Goal: Task Accomplishment & Management: Use online tool/utility

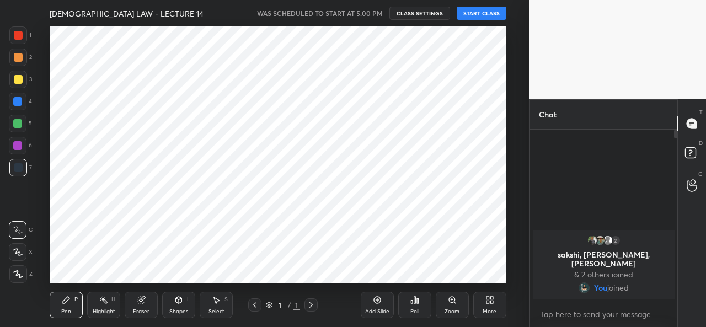
scroll to position [54885, 54657]
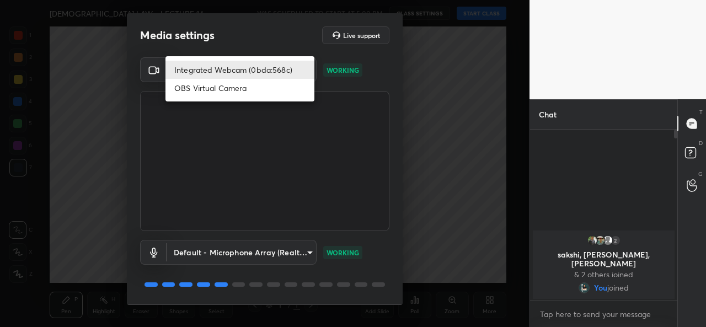
click at [238, 61] on body "1 2 3 4 5 6 7 C X Z C X Z E E Erase all H H [DEMOGRAPHIC_DATA] LAW - LECTURE 14…" at bounding box center [353, 163] width 706 height 327
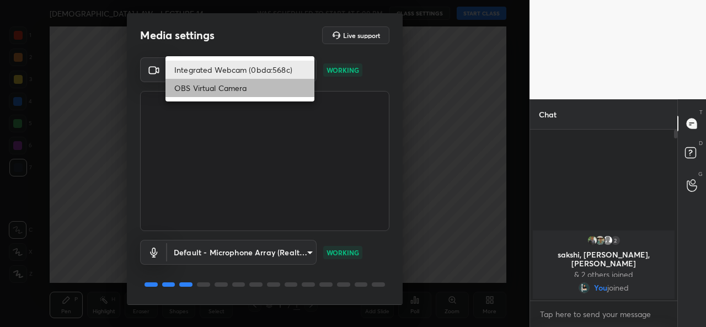
click at [235, 83] on li "OBS Virtual Camera" at bounding box center [239, 88] width 149 height 18
type input "94252a68bf4748c3aec50010ff9e6bb575f03e8e88c41a7e6cc7d4e6c3936b75"
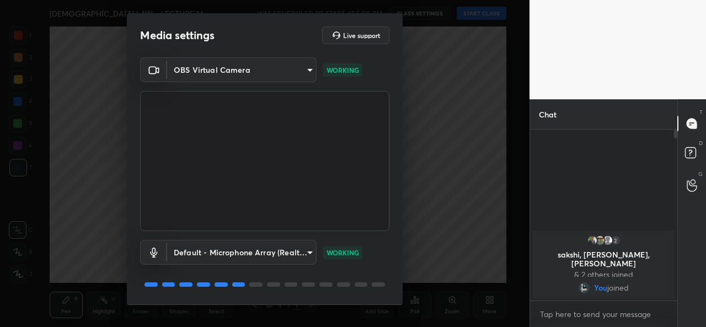
scroll to position [34, 0]
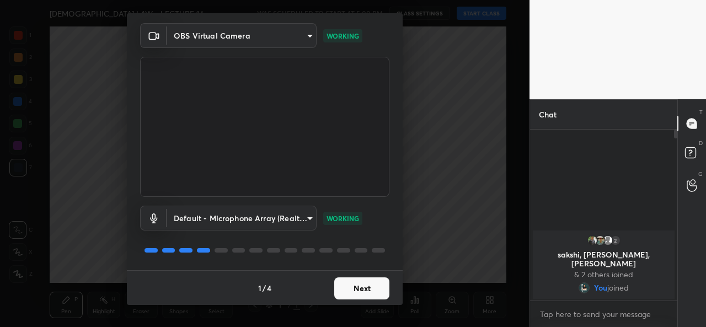
click at [357, 286] on button "Next" at bounding box center [361, 288] width 55 height 22
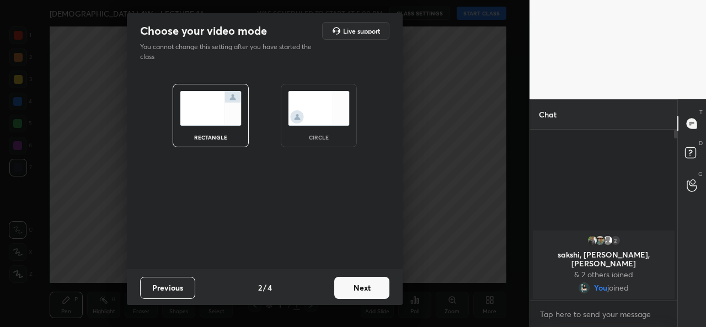
scroll to position [0, 0]
click at [328, 117] on img at bounding box center [319, 108] width 62 height 35
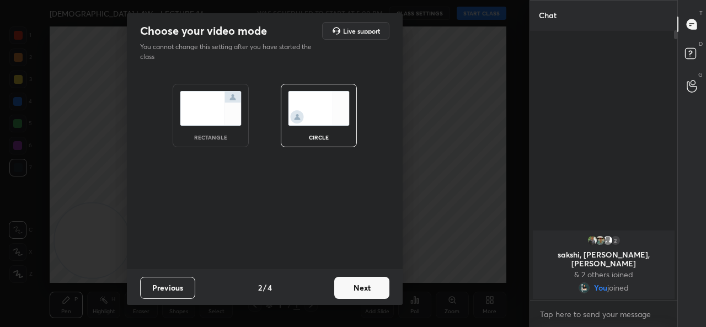
scroll to position [175, 144]
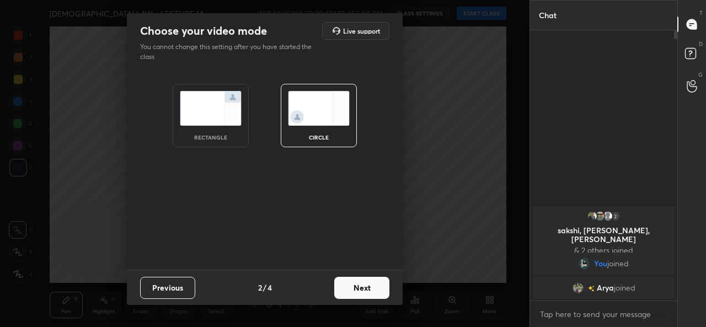
click at [360, 287] on button "Next" at bounding box center [361, 288] width 55 height 22
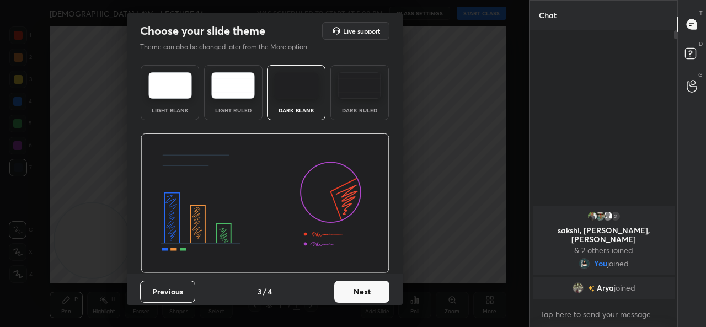
click at [360, 287] on button "Next" at bounding box center [361, 292] width 55 height 22
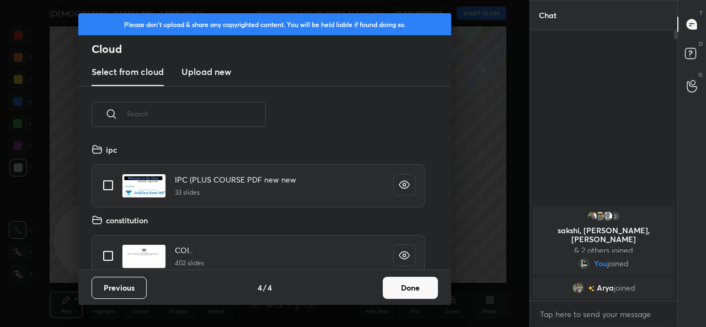
scroll to position [127, 354]
click at [419, 279] on button "Done" at bounding box center [410, 288] width 55 height 22
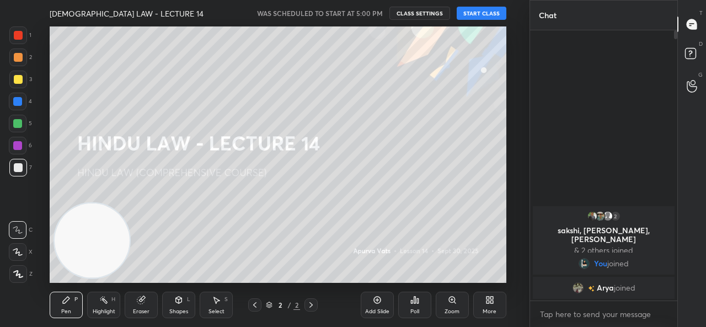
click at [476, 9] on button "START CLASS" at bounding box center [482, 13] width 50 height 13
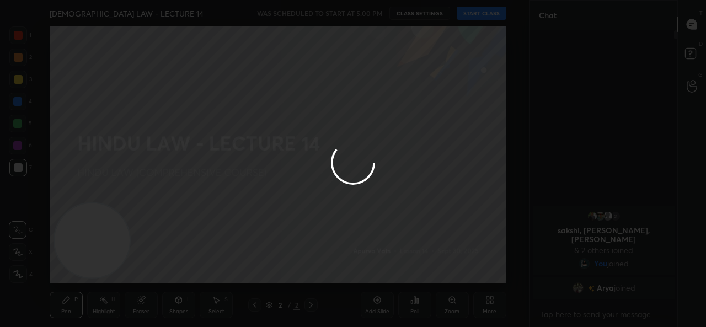
type textarea "x"
click at [372, 11] on div at bounding box center [353, 163] width 706 height 327
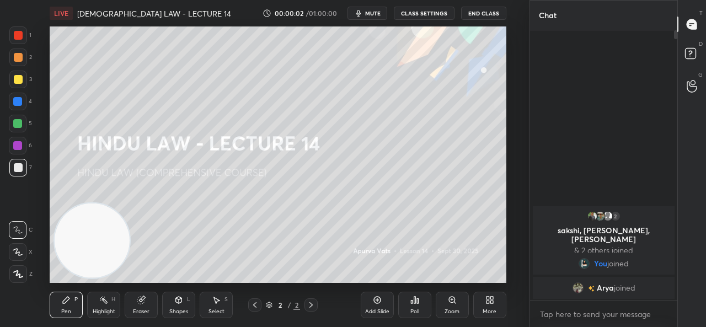
click at [372, 11] on span "mute" at bounding box center [372, 13] width 15 height 8
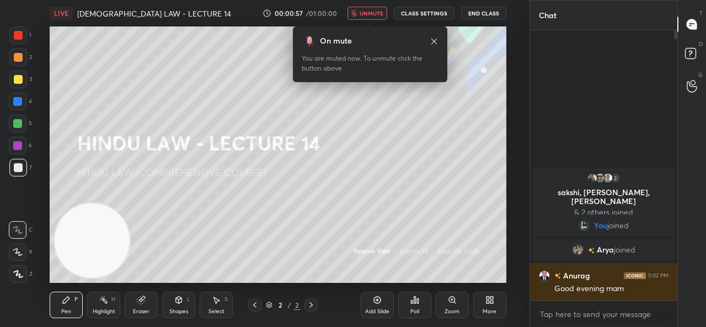
click at [408, 8] on button "CLASS SETTINGS" at bounding box center [424, 13] width 61 height 13
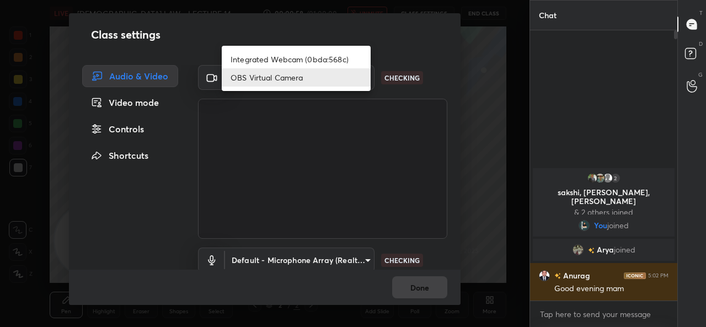
click at [327, 75] on body "1 2 3 4 5 6 7 C X Z C X Z E E Erase all H H LIVE [DEMOGRAPHIC_DATA] LAW - LECTU…" at bounding box center [353, 163] width 706 height 327
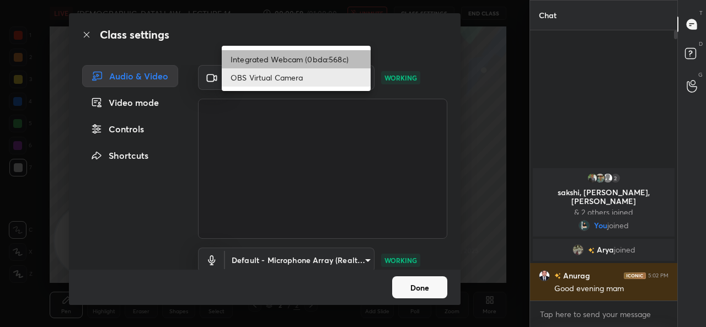
click at [299, 56] on li "Integrated Webcam (0bda:568c)" at bounding box center [296, 59] width 149 height 18
type input "ce22a048ae8dcaf54df04f31aed1349cbc5a055ad47954115d1321eb41836ca0"
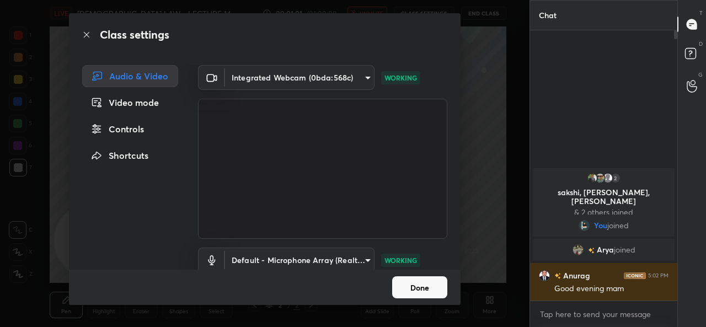
click at [419, 286] on button "Done" at bounding box center [419, 287] width 55 height 22
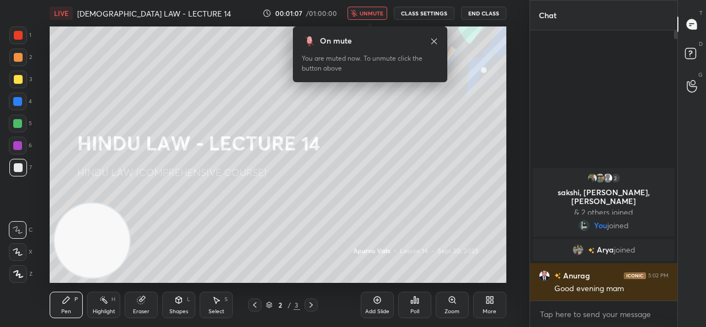
click at [367, 14] on span "unmute" at bounding box center [372, 13] width 24 height 8
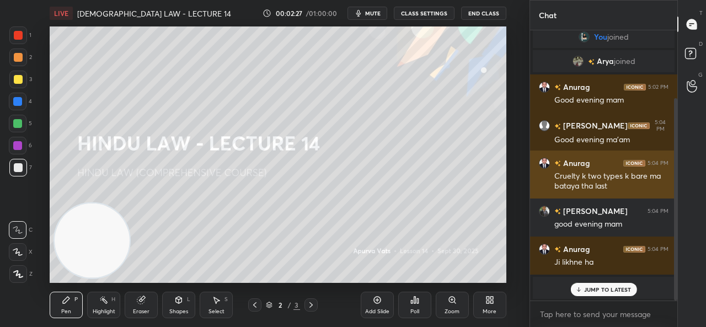
scroll to position [90, 0]
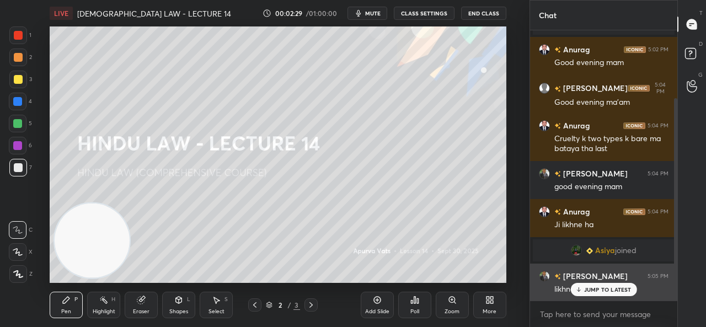
click at [596, 286] on p "JUMP TO LATEST" at bounding box center [607, 289] width 47 height 7
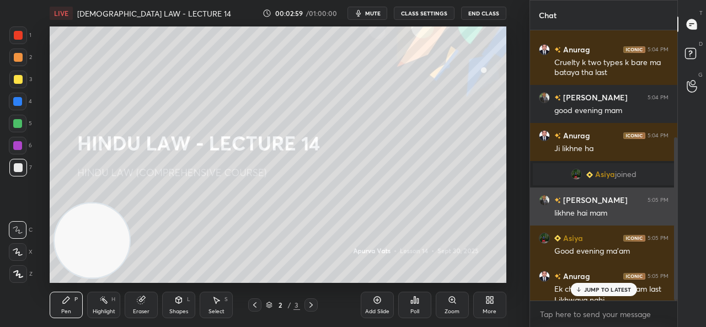
scroll to position [178, 0]
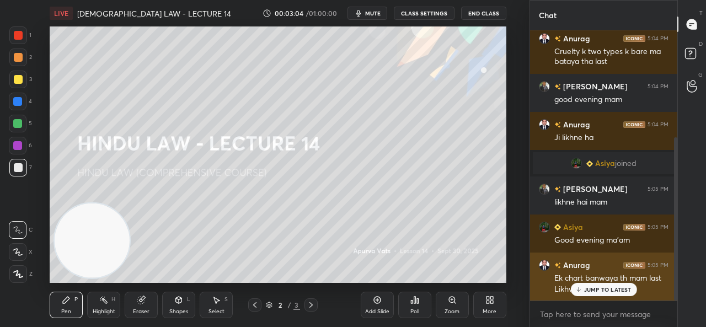
click at [621, 289] on p "JUMP TO LATEST" at bounding box center [607, 289] width 47 height 7
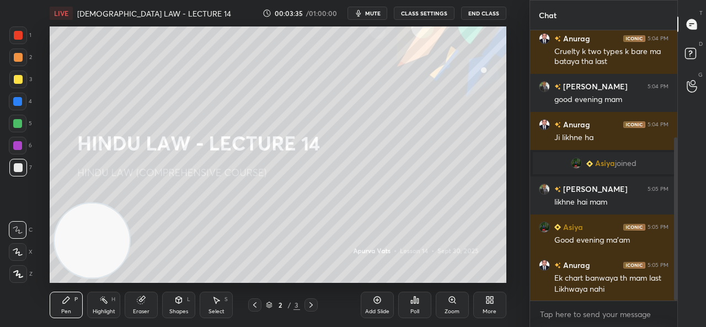
click at [377, 296] on icon at bounding box center [377, 300] width 9 height 9
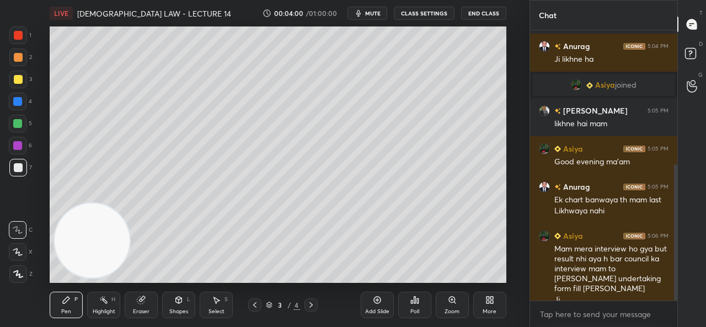
scroll to position [267, 0]
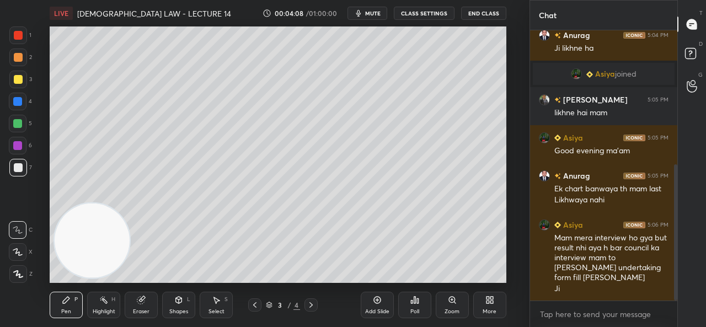
click at [150, 310] on div "Eraser" at bounding box center [141, 305] width 33 height 26
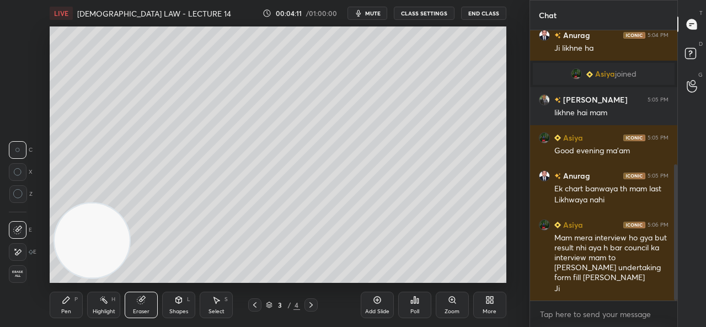
click at [28, 262] on div "Erase all" at bounding box center [19, 272] width 20 height 22
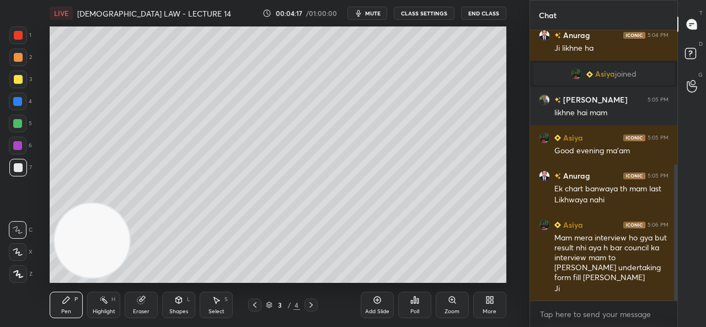
click at [17, 277] on icon at bounding box center [18, 274] width 10 height 8
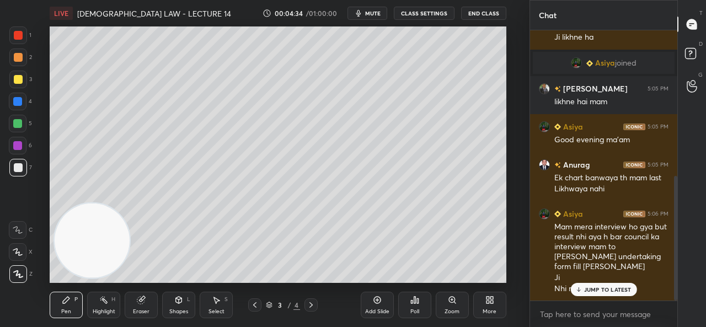
scroll to position [315, 0]
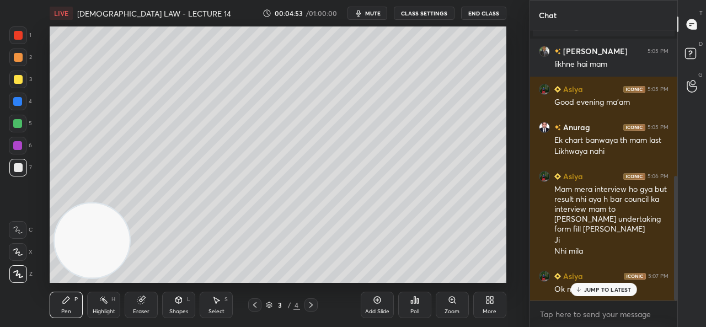
click at [140, 307] on div "Eraser" at bounding box center [141, 305] width 33 height 26
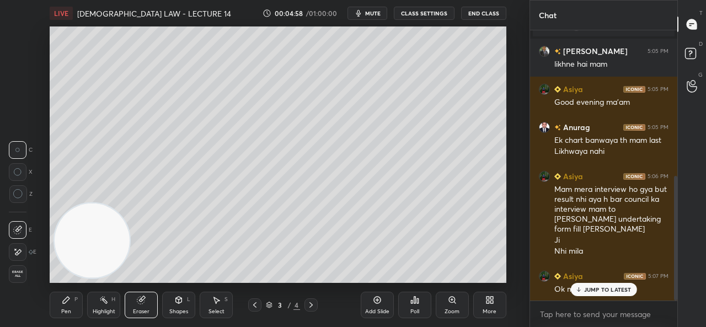
click at [103, 300] on rect at bounding box center [105, 301] width 6 height 6
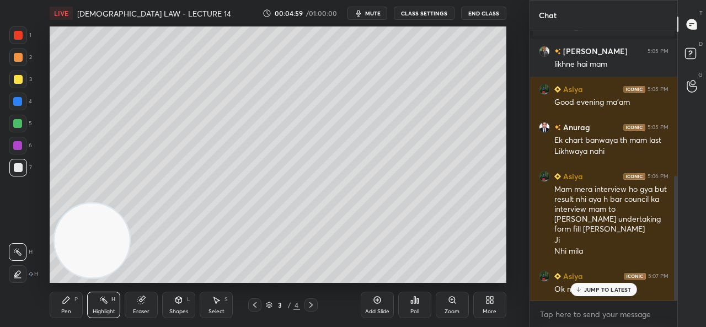
click at [137, 305] on div "Eraser" at bounding box center [141, 305] width 33 height 26
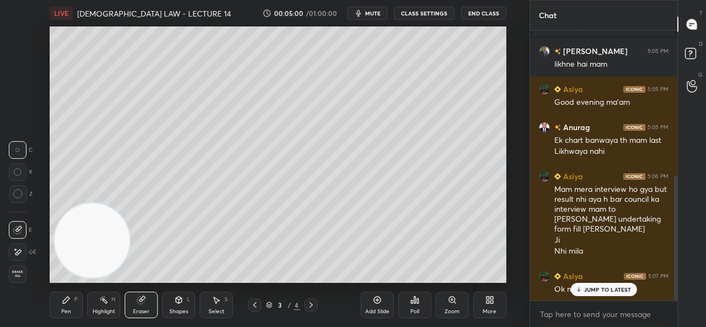
click at [21, 253] on icon at bounding box center [17, 252] width 9 height 9
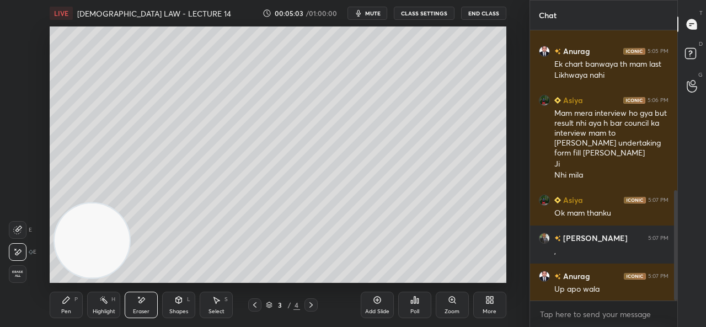
scroll to position [440, 0]
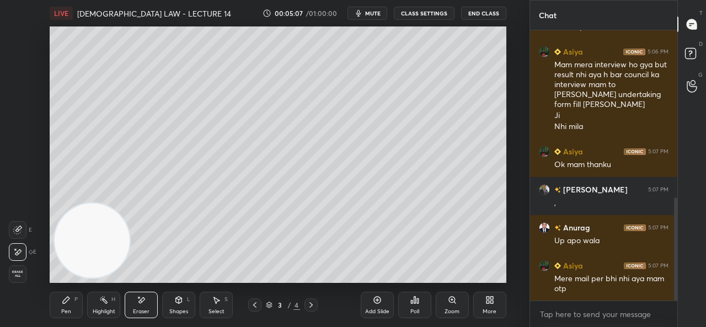
click at [66, 307] on div "Pen P" at bounding box center [66, 305] width 33 height 26
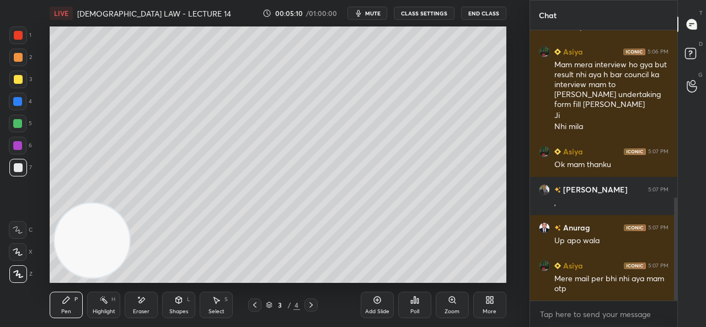
click at [146, 307] on div "Eraser" at bounding box center [141, 305] width 33 height 26
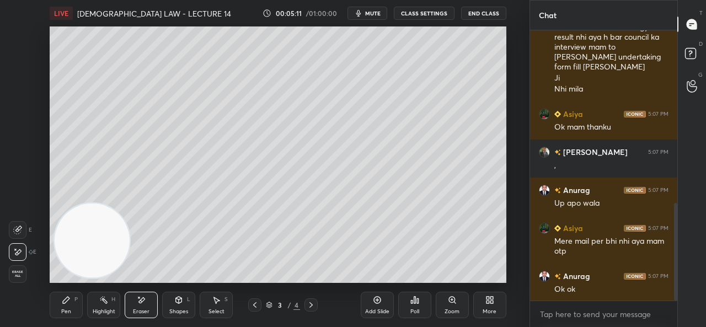
click at [65, 303] on icon at bounding box center [66, 300] width 7 height 7
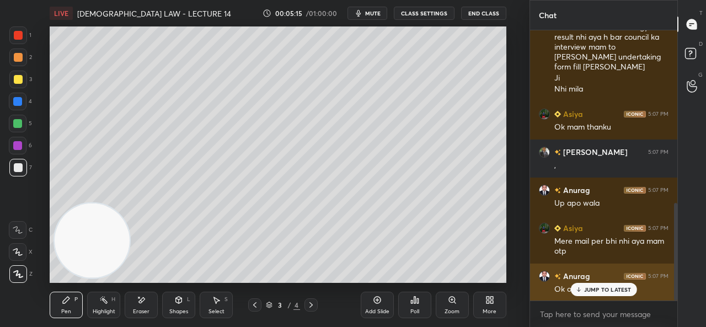
click at [585, 287] on p "JUMP TO LATEST" at bounding box center [607, 289] width 47 height 7
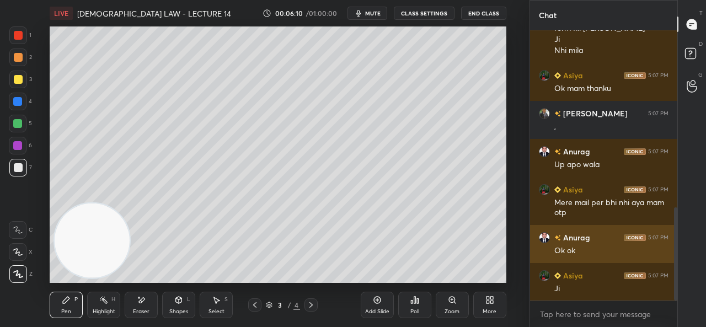
scroll to position [564, 0]
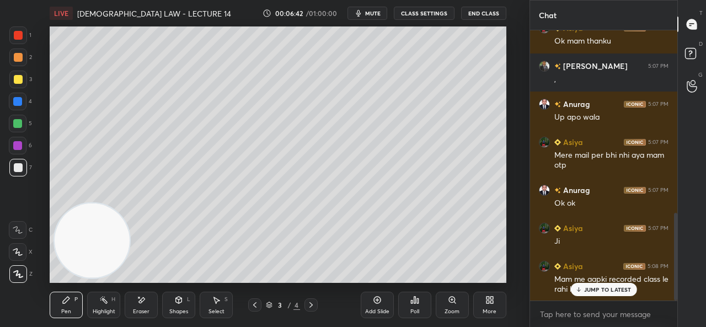
click at [150, 297] on div "Eraser" at bounding box center [141, 305] width 33 height 26
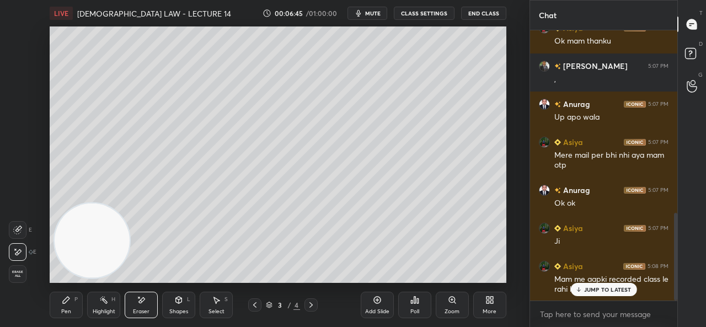
click at [76, 305] on div "Pen P" at bounding box center [66, 305] width 33 height 26
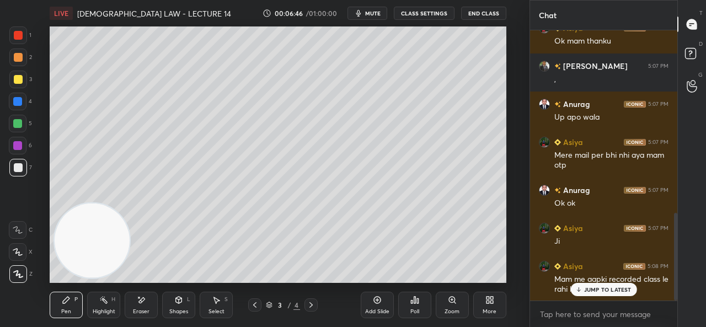
click at [22, 96] on div at bounding box center [18, 102] width 18 height 18
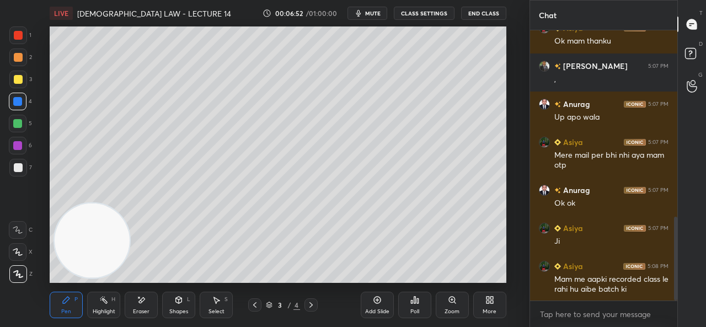
scroll to position [602, 0]
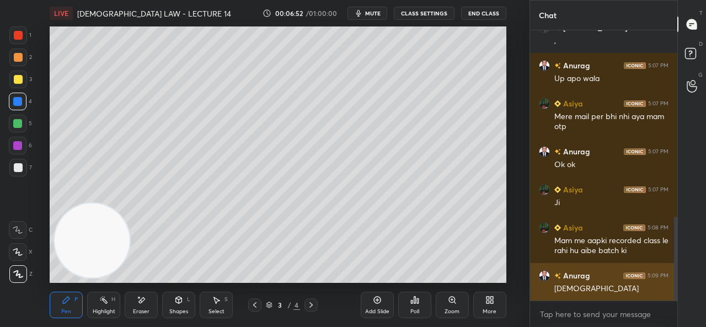
click at [596, 285] on div "[DEMOGRAPHIC_DATA]" at bounding box center [611, 288] width 114 height 11
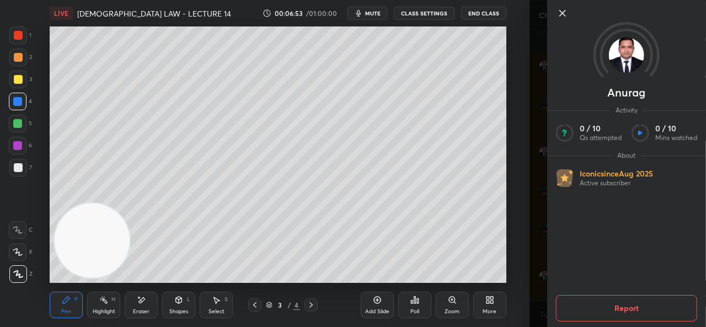
click at [563, 16] on icon at bounding box center [562, 13] width 13 height 13
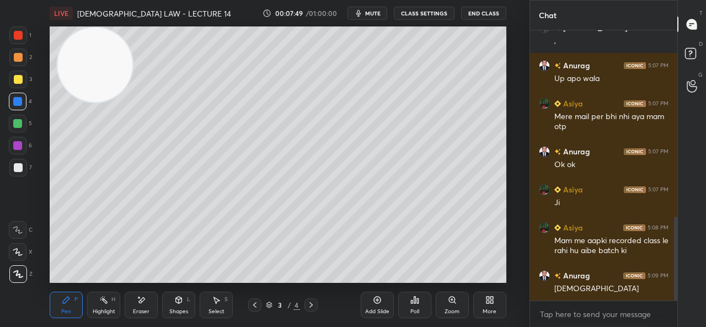
click at [142, 304] on icon at bounding box center [141, 300] width 9 height 9
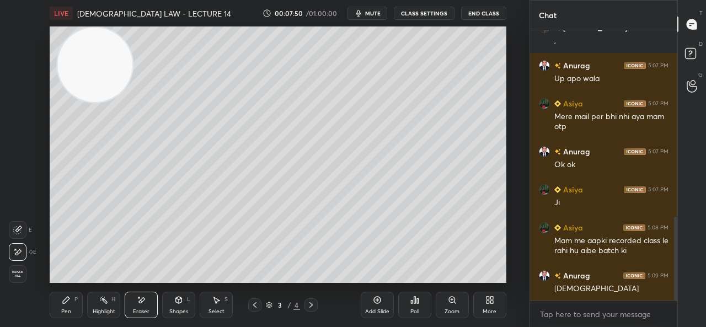
click at [66, 303] on icon at bounding box center [66, 300] width 9 height 9
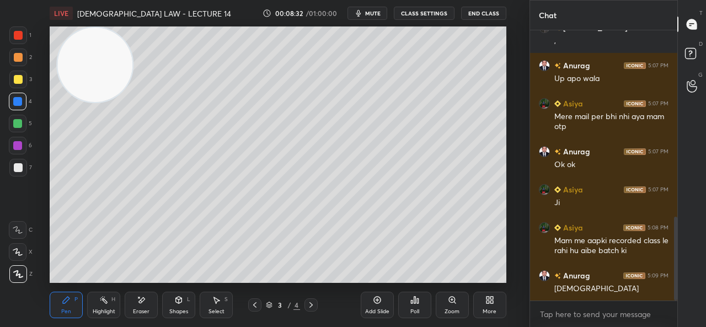
click at [20, 146] on div at bounding box center [17, 145] width 9 height 9
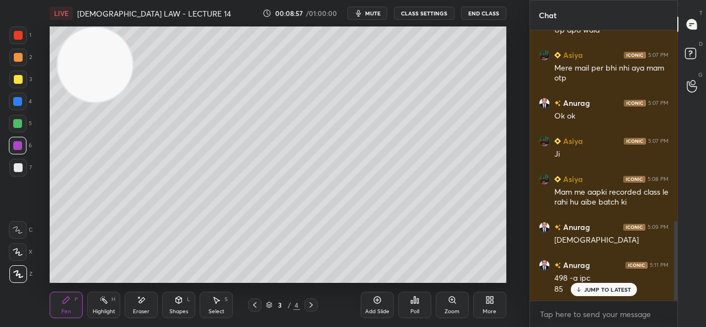
scroll to position [662, 0]
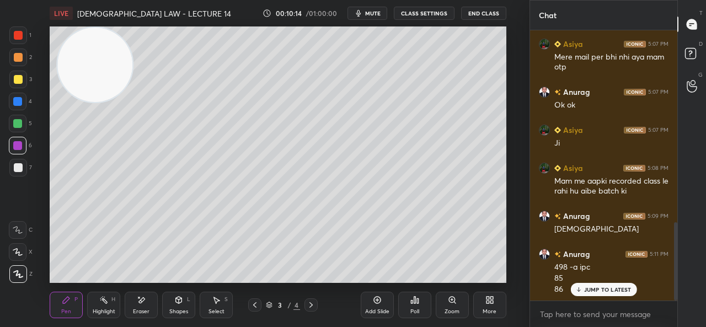
click at [380, 14] on span "mute" at bounding box center [372, 13] width 15 height 8
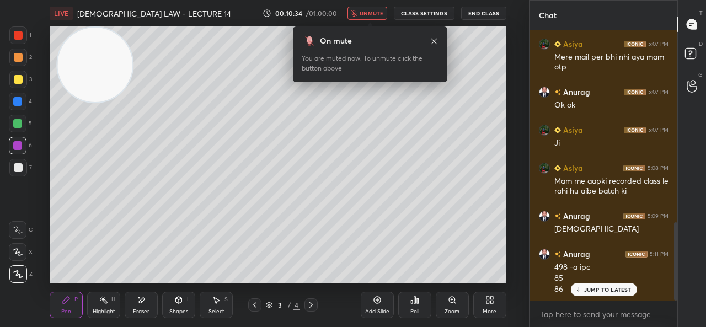
click at [366, 12] on span "unmute" at bounding box center [372, 13] width 24 height 8
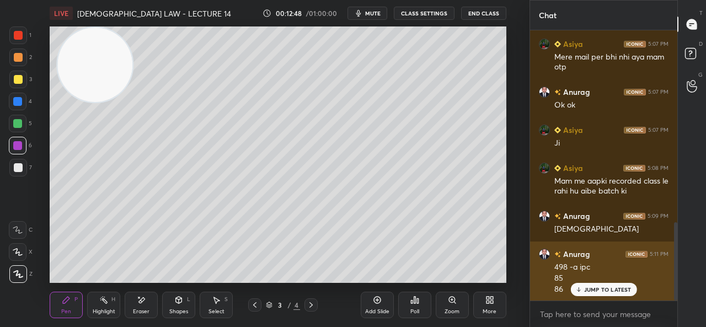
click at [614, 286] on p "JUMP TO LATEST" at bounding box center [607, 289] width 47 height 7
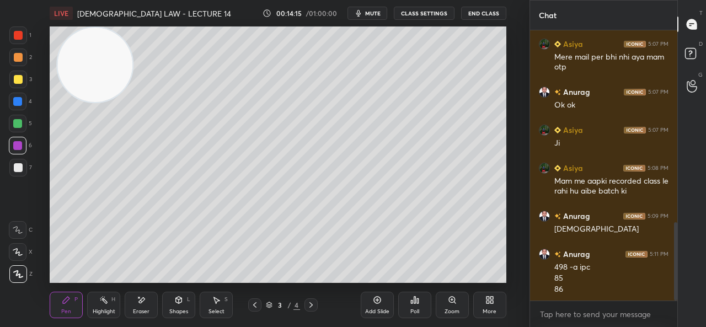
click at [371, 305] on div "Add Slide" at bounding box center [377, 305] width 33 height 26
click at [257, 304] on icon at bounding box center [254, 305] width 9 height 9
click at [22, 76] on div at bounding box center [18, 80] width 18 height 18
click at [308, 307] on icon at bounding box center [311, 305] width 9 height 9
click at [313, 304] on icon at bounding box center [311, 305] width 9 height 9
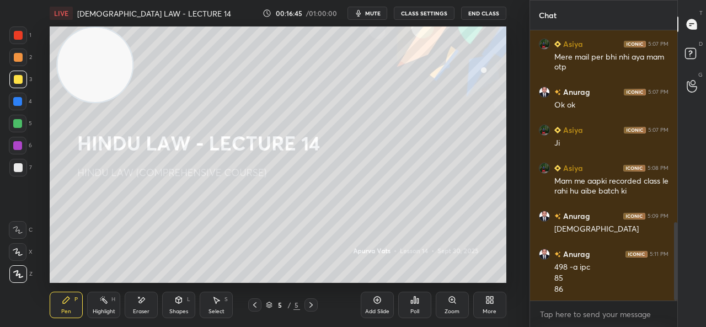
click at [254, 299] on div at bounding box center [254, 304] width 13 height 13
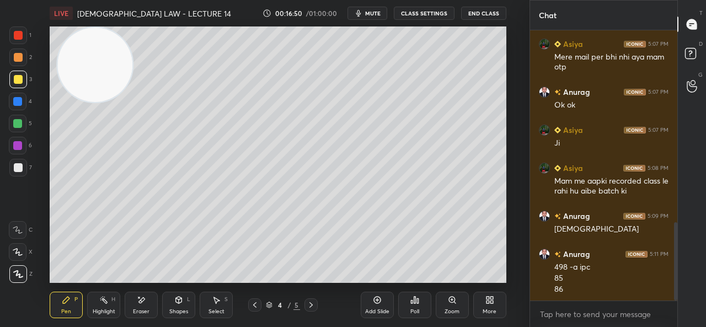
click at [372, 301] on div "Add Slide" at bounding box center [377, 305] width 33 height 26
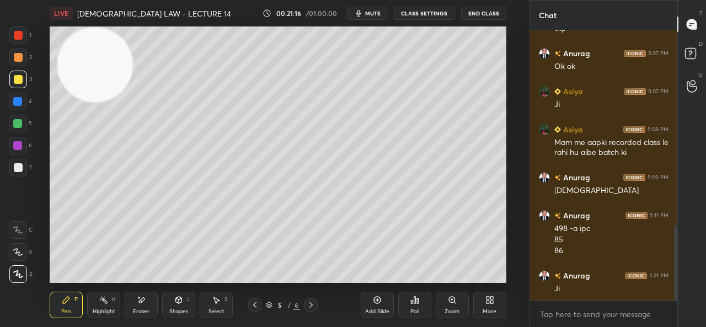
click at [369, 303] on div "Add Slide" at bounding box center [377, 305] width 33 height 26
click at [103, 61] on video at bounding box center [100, 67] width 75 height 75
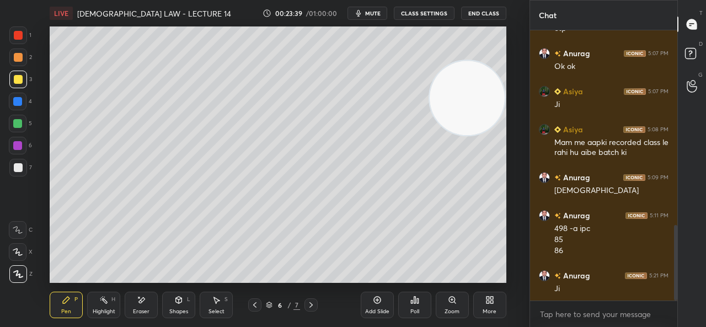
click at [367, 301] on div "Add Slide" at bounding box center [377, 305] width 33 height 26
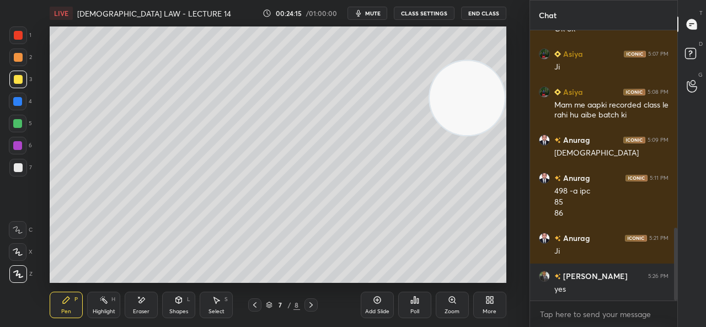
click at [148, 297] on div "Eraser" at bounding box center [141, 305] width 33 height 26
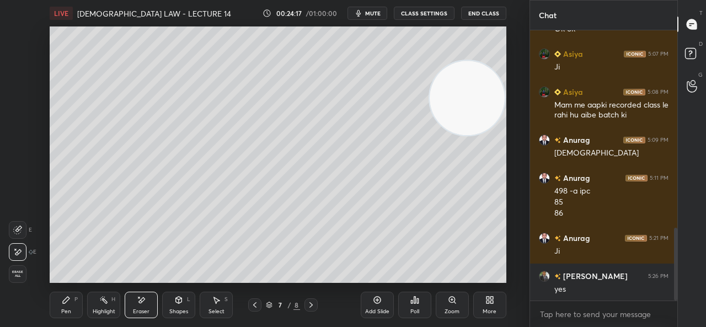
click at [62, 301] on icon at bounding box center [66, 300] width 9 height 9
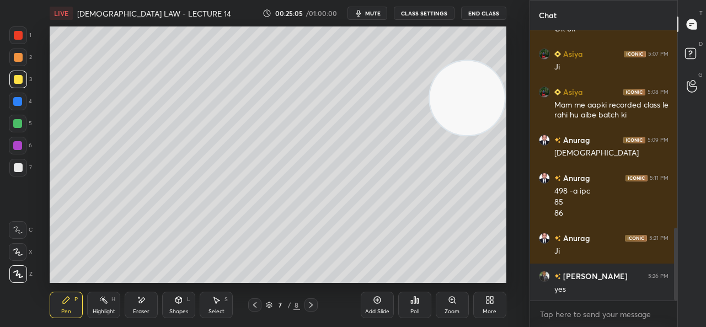
click at [19, 167] on div at bounding box center [18, 167] width 9 height 9
click at [21, 249] on icon at bounding box center [18, 252] width 10 height 8
click at [140, 303] on icon at bounding box center [142, 300] width 6 height 6
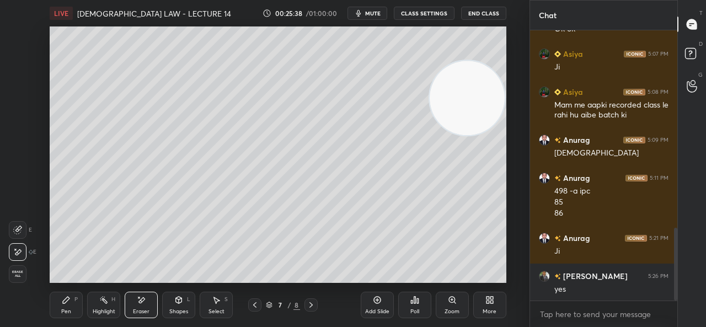
click at [65, 298] on icon at bounding box center [66, 300] width 9 height 9
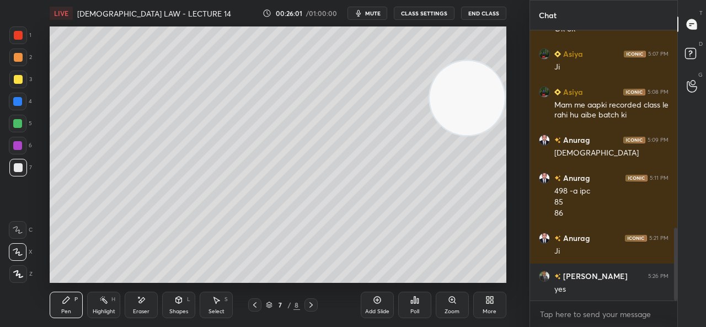
click at [367, 302] on div "Add Slide" at bounding box center [377, 305] width 33 height 26
click at [130, 310] on div "Eraser" at bounding box center [141, 305] width 33 height 26
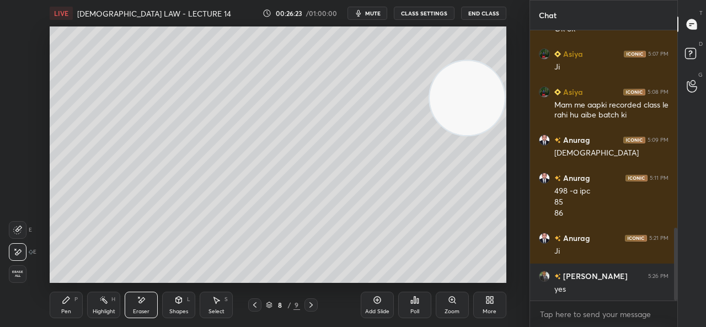
click at [65, 301] on icon at bounding box center [66, 300] width 7 height 7
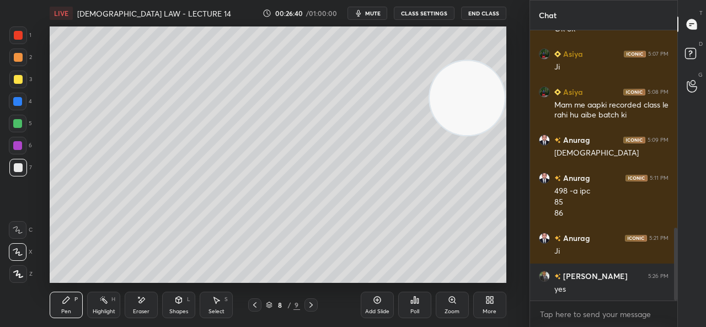
click at [129, 300] on div "Eraser" at bounding box center [141, 305] width 33 height 26
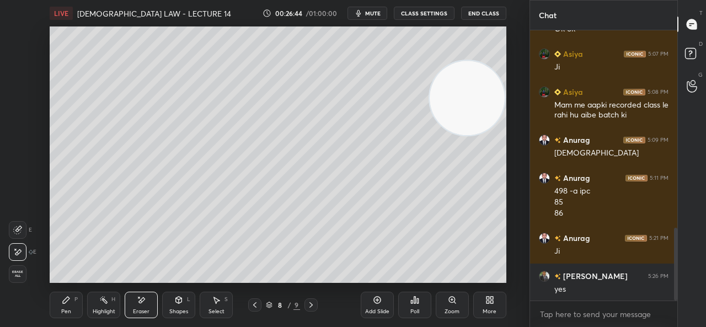
click at [75, 292] on div "Pen P" at bounding box center [66, 305] width 33 height 26
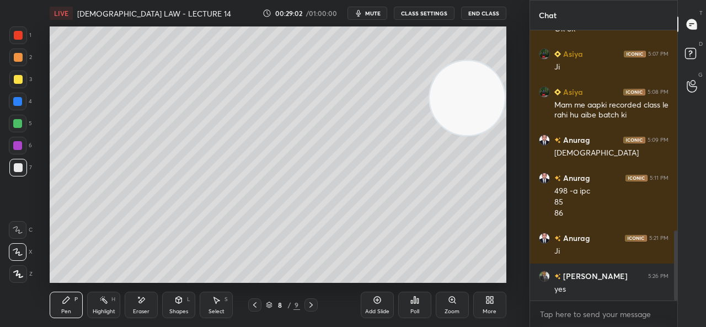
scroll to position [776, 0]
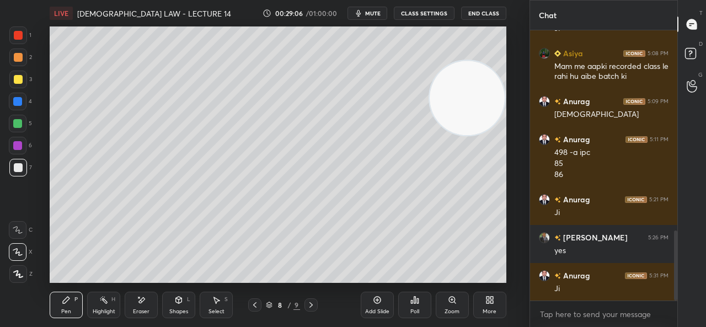
click at [371, 302] on div "Add Slide" at bounding box center [377, 305] width 33 height 26
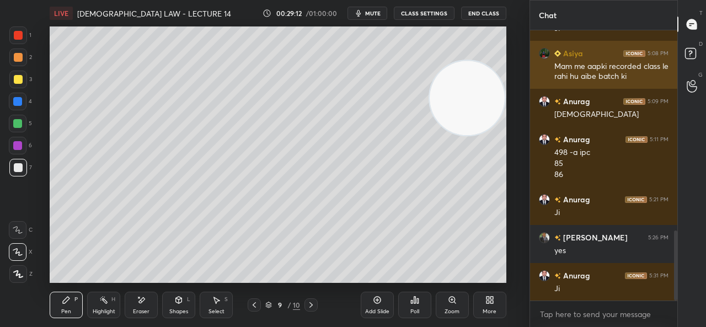
scroll to position [814, 0]
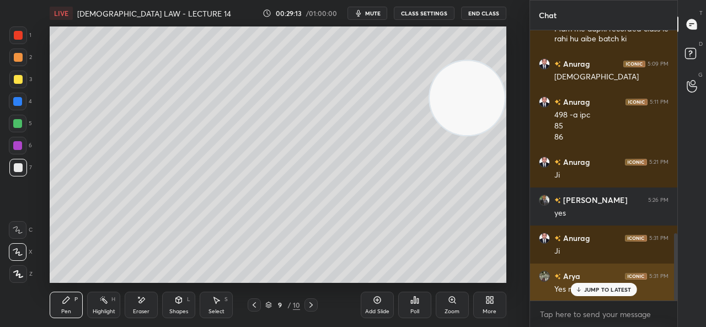
click at [593, 289] on p "JUMP TO LATEST" at bounding box center [607, 289] width 47 height 7
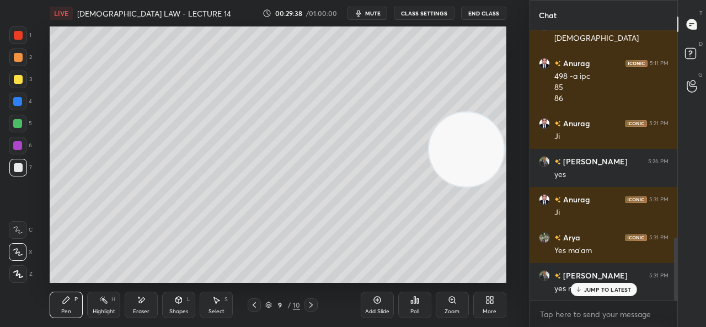
scroll to position [890, 0]
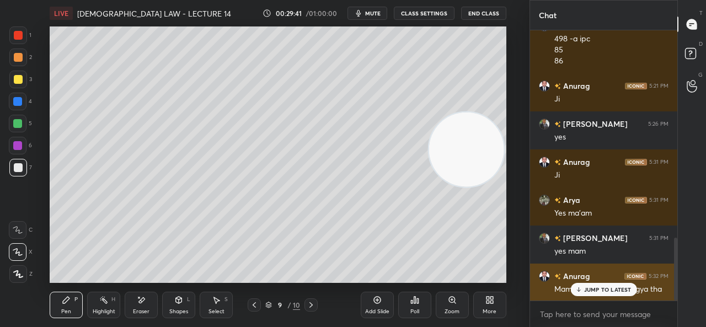
click at [601, 286] on p "JUMP TO LATEST" at bounding box center [607, 289] width 47 height 7
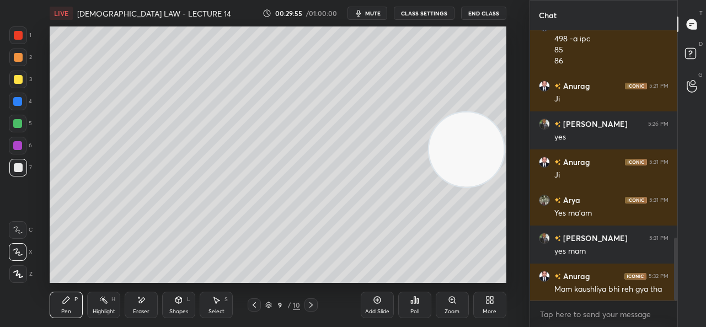
click at [136, 298] on div "Eraser" at bounding box center [141, 305] width 33 height 26
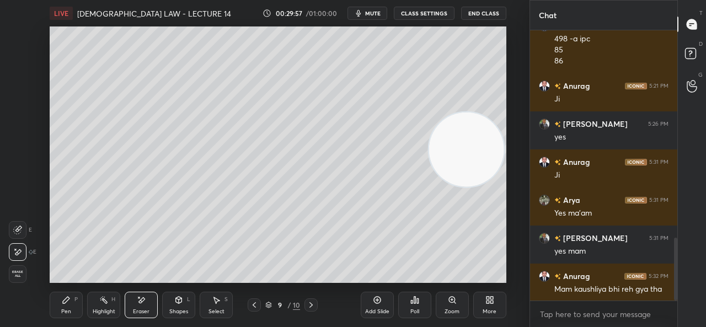
click at [62, 297] on icon at bounding box center [66, 300] width 9 height 9
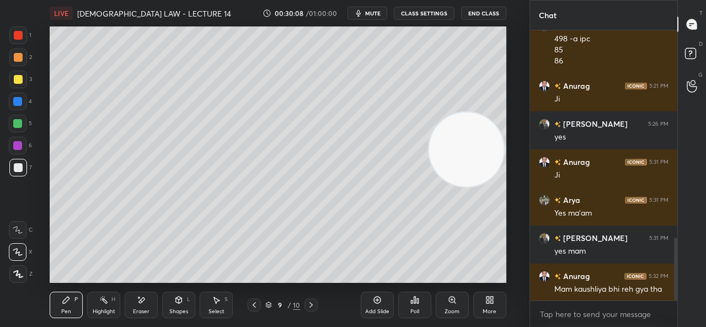
click at [24, 124] on div at bounding box center [18, 124] width 18 height 18
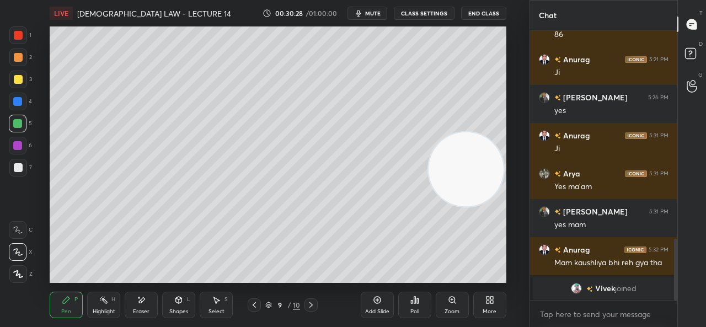
click at [14, 168] on div at bounding box center [18, 167] width 9 height 9
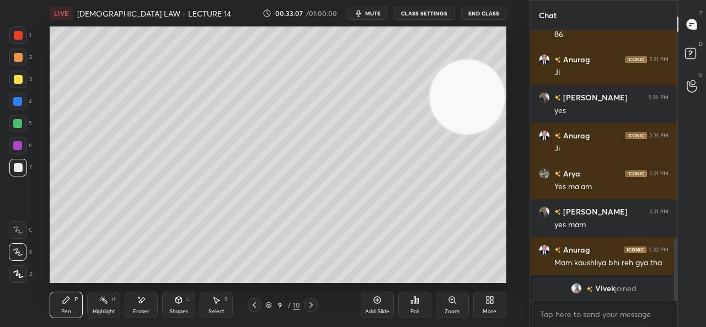
click at [373, 300] on icon at bounding box center [377, 300] width 9 height 9
click at [113, 297] on div "H" at bounding box center [113, 300] width 4 height 6
click at [19, 271] on icon at bounding box center [17, 274] width 9 height 9
click at [19, 101] on div at bounding box center [17, 101] width 9 height 9
click at [11, 78] on div at bounding box center [18, 80] width 18 height 18
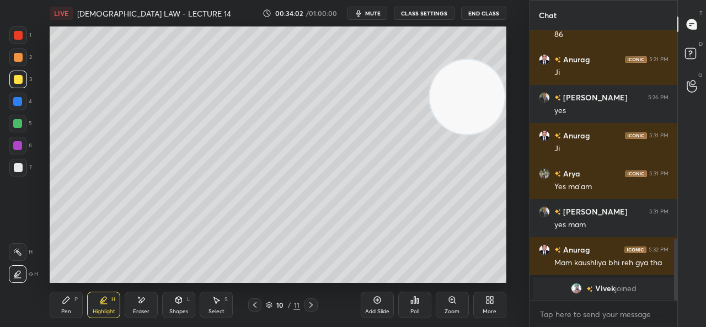
click at [26, 126] on div at bounding box center [18, 124] width 18 height 18
click at [19, 142] on div at bounding box center [17, 145] width 9 height 9
click at [19, 171] on div at bounding box center [18, 167] width 9 height 9
click at [58, 303] on div "Pen P" at bounding box center [66, 305] width 33 height 26
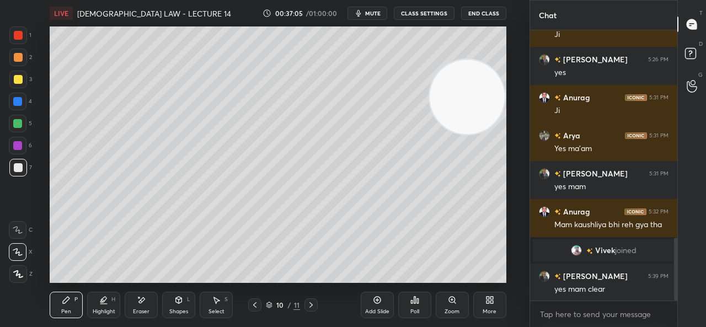
scroll to position [897, 0]
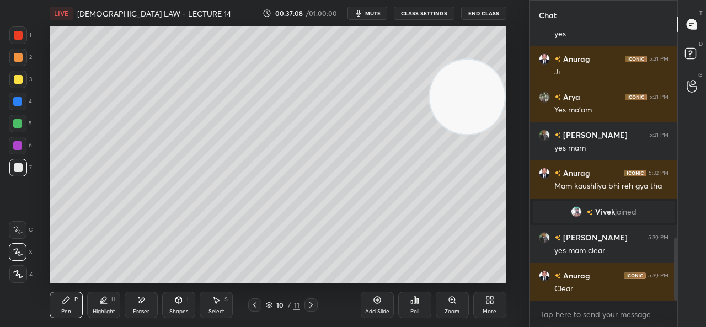
click at [373, 303] on icon at bounding box center [377, 300] width 9 height 9
click at [19, 36] on div at bounding box center [18, 35] width 9 height 9
click at [20, 173] on div at bounding box center [18, 168] width 18 height 18
click at [13, 148] on div at bounding box center [17, 145] width 9 height 9
click at [373, 301] on icon at bounding box center [376, 300] width 7 height 7
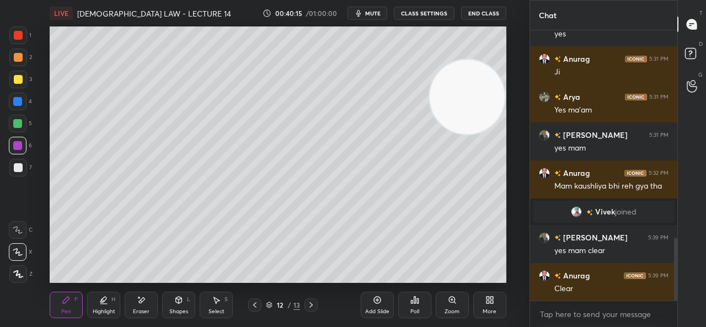
click at [15, 81] on div at bounding box center [18, 79] width 9 height 9
click at [259, 302] on icon at bounding box center [254, 305] width 9 height 9
click at [310, 304] on icon at bounding box center [311, 305] width 9 height 9
click at [377, 306] on div "Add Slide" at bounding box center [377, 305] width 33 height 26
click at [15, 167] on div at bounding box center [18, 167] width 9 height 9
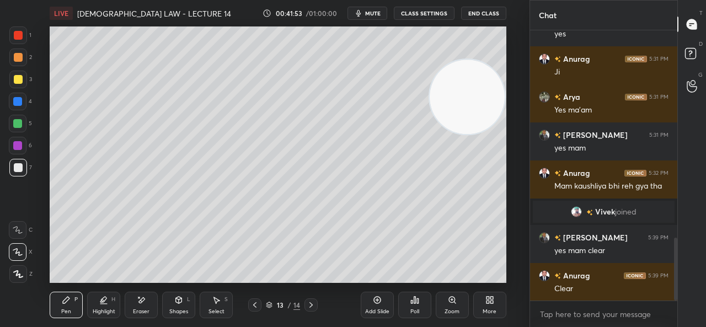
click at [143, 309] on div "Eraser" at bounding box center [141, 312] width 17 height 6
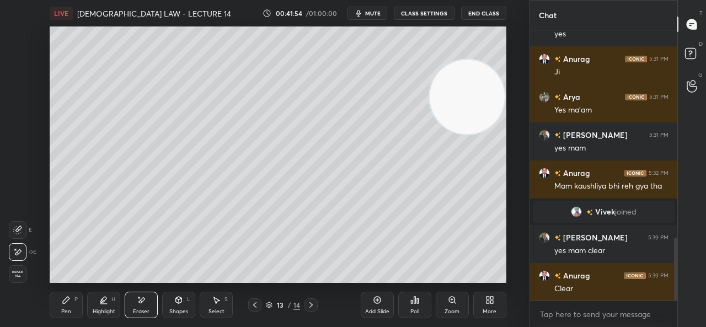
click at [71, 300] on icon at bounding box center [66, 300] width 9 height 9
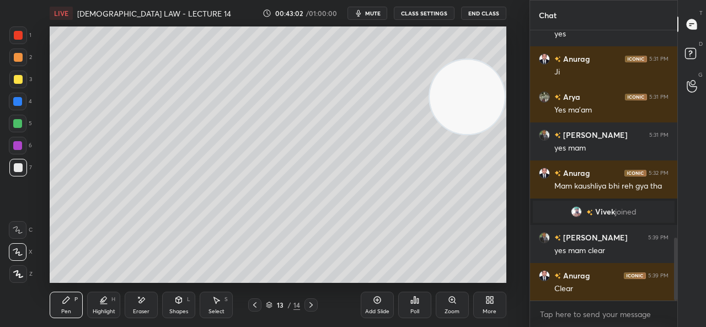
click at [17, 98] on div at bounding box center [17, 101] width 9 height 9
click at [133, 309] on div "Eraser" at bounding box center [141, 305] width 33 height 26
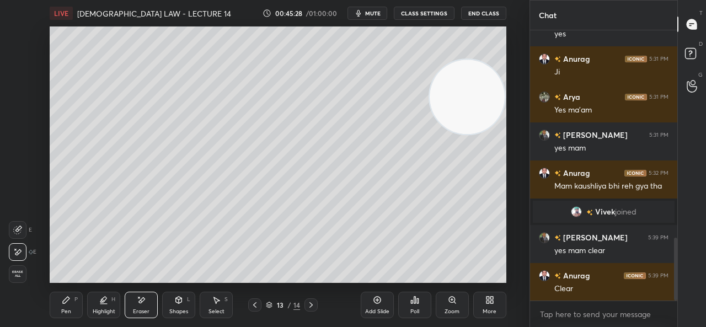
click at [19, 277] on span "Erase all" at bounding box center [17, 274] width 17 height 8
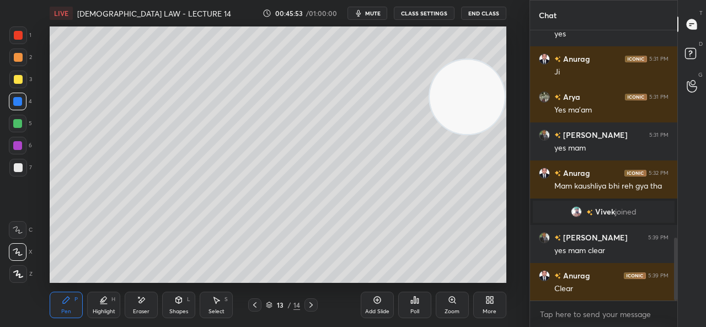
click at [161, 300] on div "Pen P Highlight H Eraser Shapes L Select S" at bounding box center [128, 305] width 156 height 26
click at [143, 304] on icon at bounding box center [141, 300] width 9 height 9
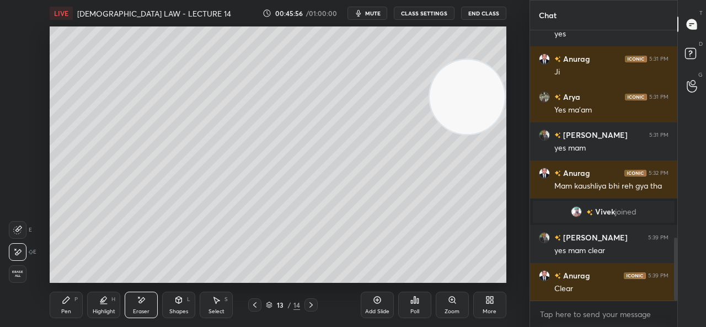
click at [71, 297] on div "Pen P" at bounding box center [66, 305] width 33 height 26
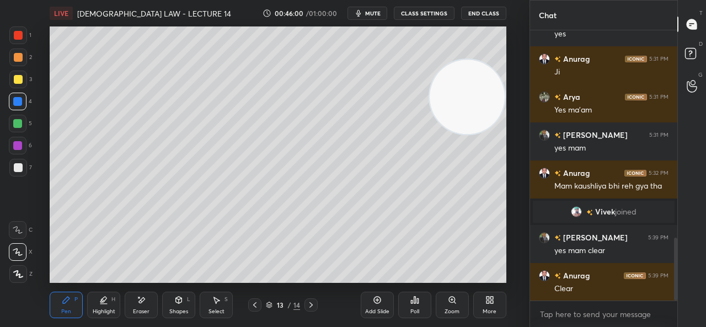
click at [258, 307] on icon at bounding box center [254, 305] width 9 height 9
click at [304, 303] on div at bounding box center [310, 304] width 13 height 13
click at [309, 303] on icon at bounding box center [311, 305] width 9 height 9
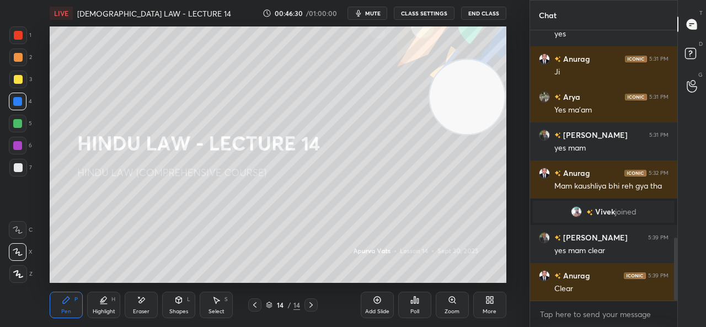
click at [312, 306] on icon at bounding box center [311, 305] width 9 height 9
click at [313, 307] on icon at bounding box center [311, 305] width 9 height 9
click at [254, 301] on div at bounding box center [254, 304] width 13 height 13
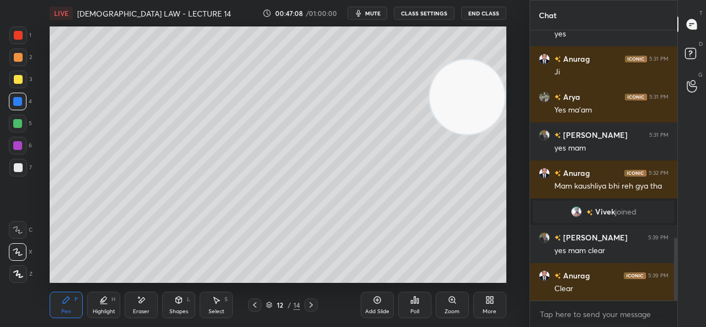
click at [369, 297] on div "Add Slide" at bounding box center [377, 305] width 33 height 26
click at [259, 302] on div at bounding box center [254, 304] width 13 height 13
click at [258, 302] on icon at bounding box center [254, 305] width 9 height 9
click at [259, 302] on div at bounding box center [254, 304] width 13 height 13
click at [314, 304] on icon at bounding box center [311, 305] width 9 height 9
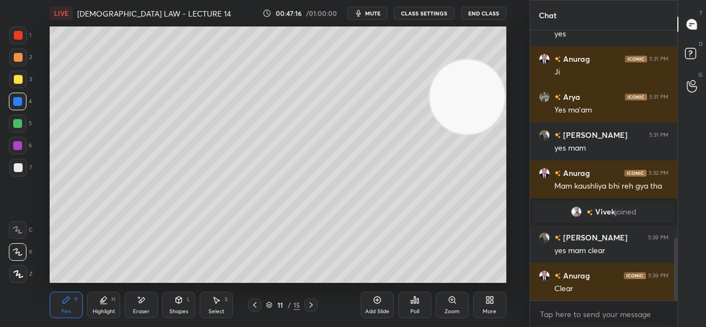
click at [312, 304] on icon at bounding box center [311, 305] width 9 height 9
click at [312, 305] on icon at bounding box center [311, 305] width 9 height 9
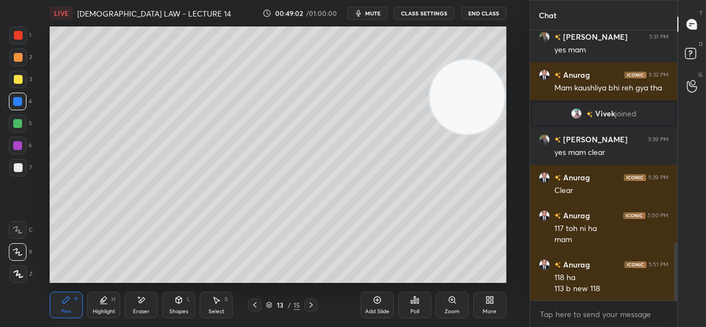
scroll to position [1006, 0]
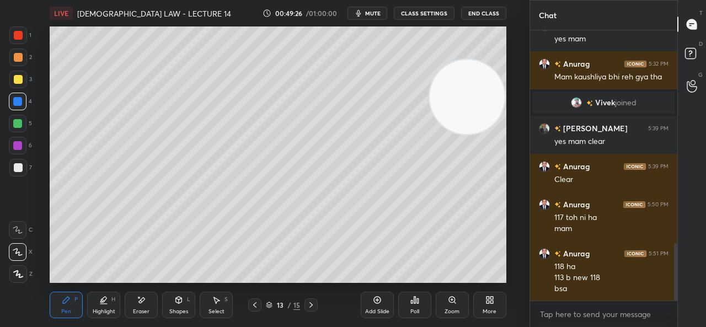
click at [139, 301] on icon at bounding box center [141, 300] width 9 height 9
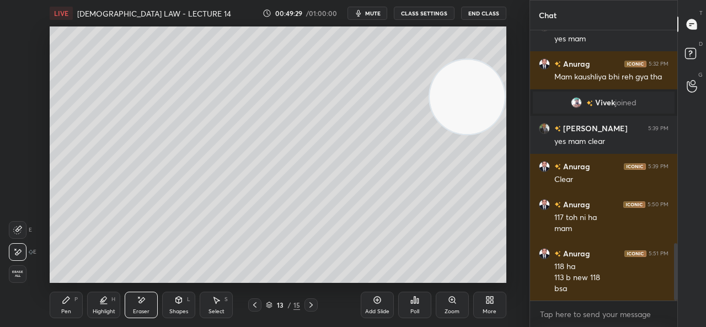
click at [77, 304] on div "Pen P" at bounding box center [66, 305] width 33 height 26
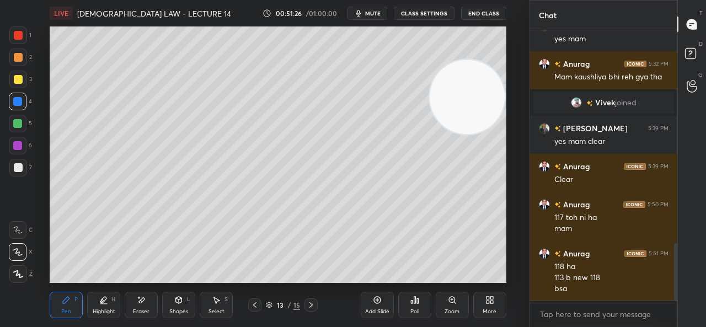
click at [369, 301] on div "Add Slide" at bounding box center [377, 305] width 33 height 26
click at [14, 55] on div at bounding box center [18, 57] width 9 height 9
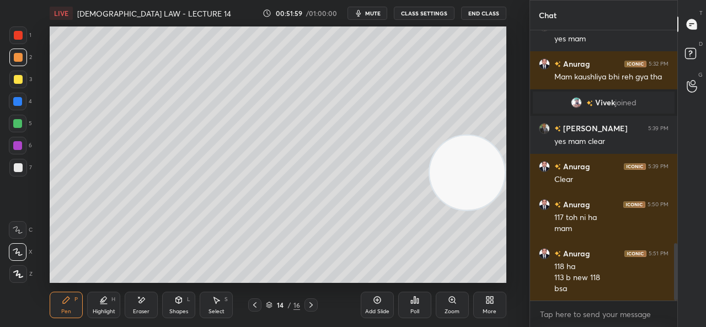
click at [142, 304] on icon at bounding box center [141, 300] width 9 height 9
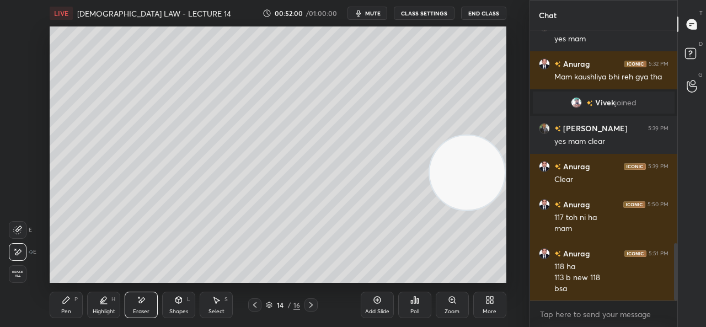
click at [78, 308] on div "Pen P" at bounding box center [66, 305] width 33 height 26
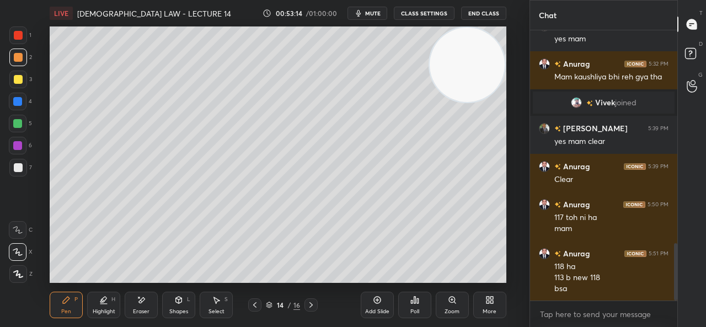
click at [20, 149] on div at bounding box center [17, 145] width 9 height 9
click at [21, 60] on div at bounding box center [18, 57] width 9 height 9
click at [14, 58] on div at bounding box center [18, 57] width 9 height 9
click at [213, 301] on icon at bounding box center [216, 300] width 9 height 9
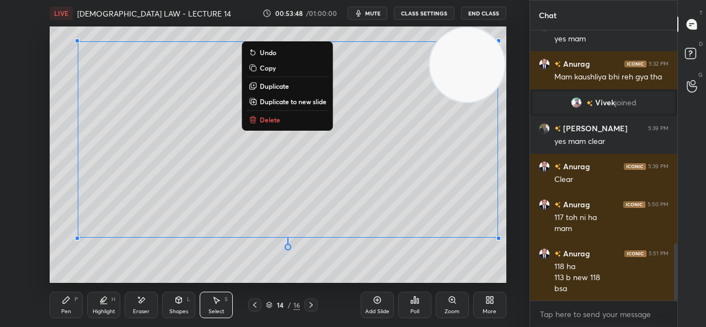
scroll to position [1043, 0]
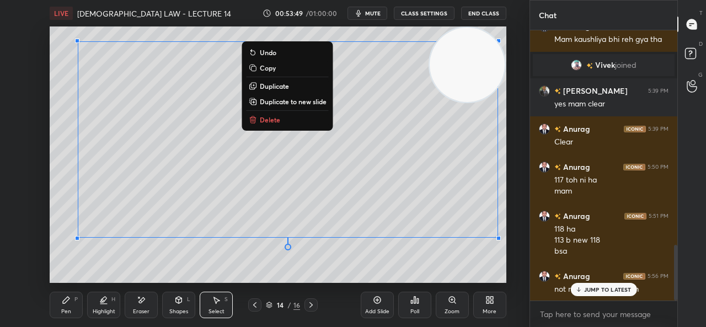
click at [451, 282] on div "Add Slide Poll Zoom More" at bounding box center [434, 305] width 146 height 62
click at [369, 258] on div "0 ° Undo Copy Duplicate Duplicate to new slide Delete" at bounding box center [278, 154] width 456 height 256
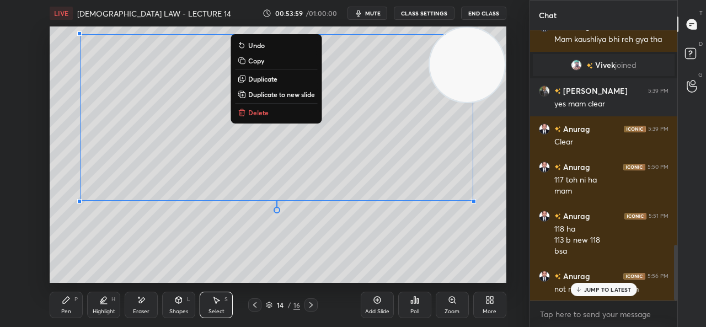
click at [119, 261] on div "0 ° Undo Copy Duplicate Duplicate to new slide Delete" at bounding box center [278, 154] width 456 height 256
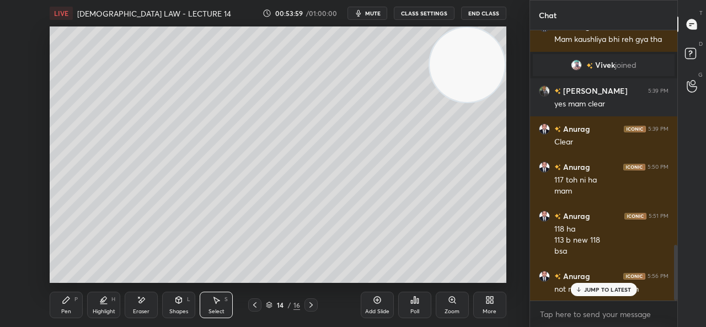
click at [65, 305] on div "Pen P" at bounding box center [66, 305] width 33 height 26
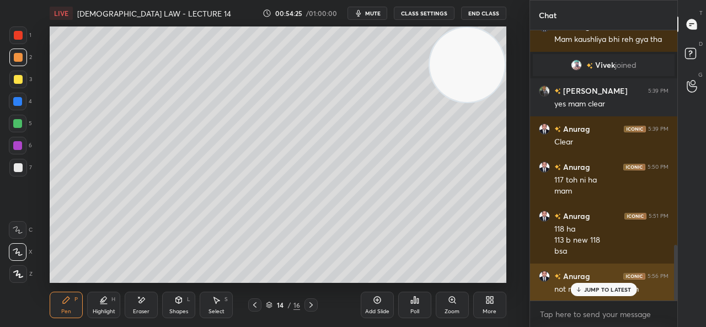
click at [585, 289] on p "JUMP TO LATEST" at bounding box center [607, 289] width 47 height 7
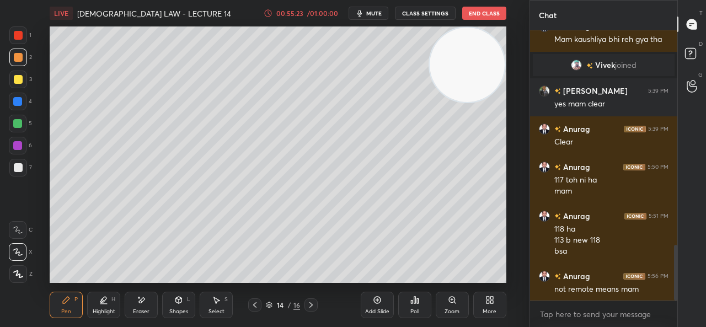
click at [175, 304] on icon at bounding box center [178, 300] width 9 height 9
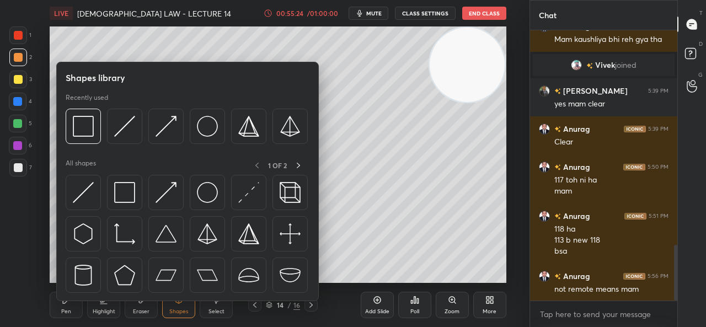
click at [129, 127] on img at bounding box center [124, 126] width 21 height 21
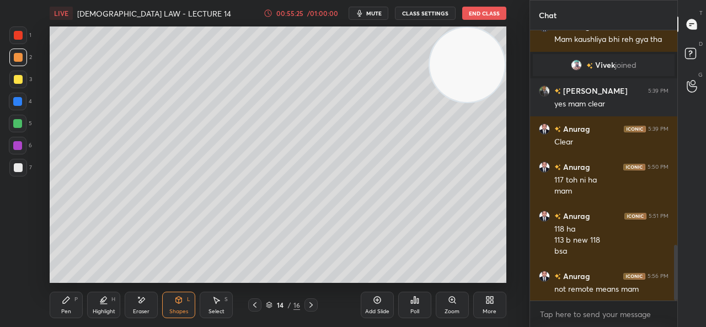
click at [22, 82] on div at bounding box center [18, 79] width 9 height 9
click at [23, 35] on div at bounding box center [18, 35] width 18 height 18
click at [62, 301] on icon at bounding box center [66, 300] width 9 height 9
click at [430, 34] on video at bounding box center [467, 65] width 75 height 75
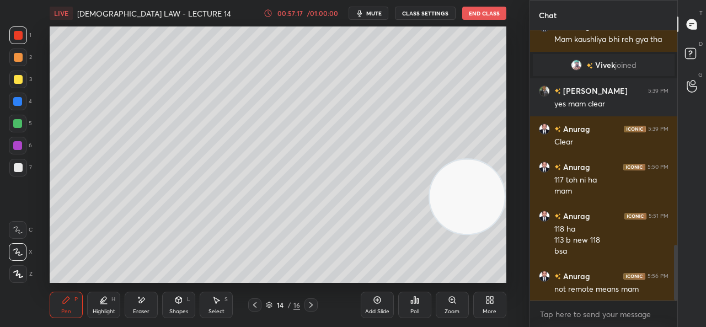
scroll to position [1082, 0]
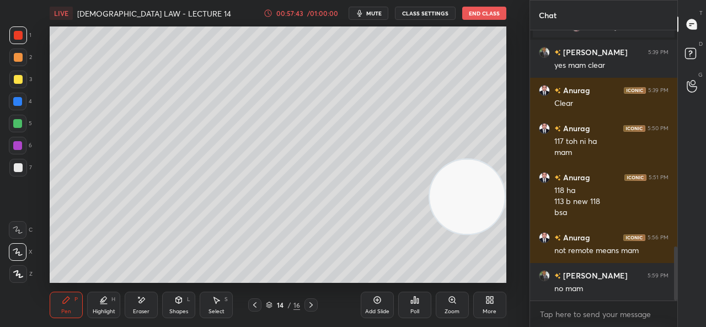
click at [378, 15] on span "mute" at bounding box center [373, 13] width 15 height 8
click at [421, 13] on button "CLASS SETTINGS" at bounding box center [425, 13] width 61 height 13
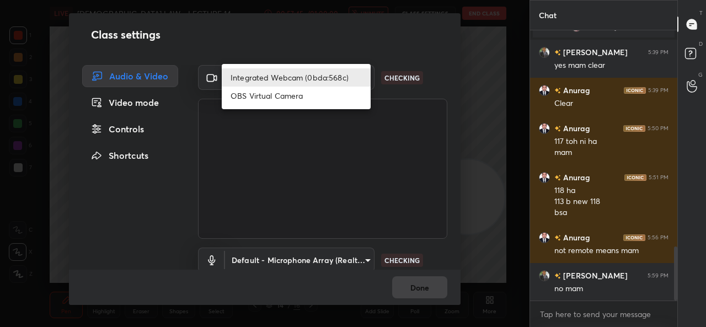
click at [311, 83] on body "1 2 3 4 5 6 7 C X Z E E Erase all H H LIVE [DEMOGRAPHIC_DATA] LAW - LECTURE 14 …" at bounding box center [353, 163] width 706 height 327
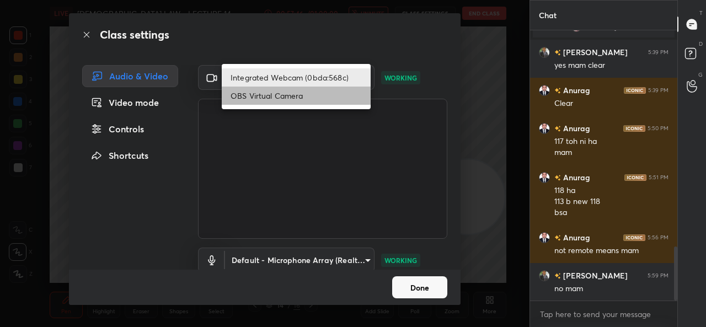
click at [302, 92] on li "OBS Virtual Camera" at bounding box center [296, 96] width 149 height 18
type input "94252a68bf4748c3aec50010ff9e6bb575f03e8e88c41a7e6cc7d4e6c3936b75"
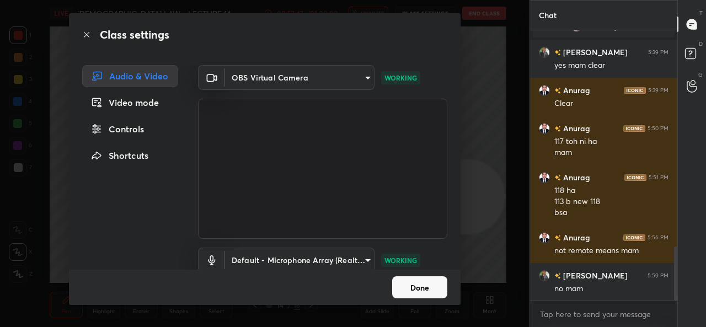
click at [419, 293] on button "Done" at bounding box center [419, 287] width 55 height 22
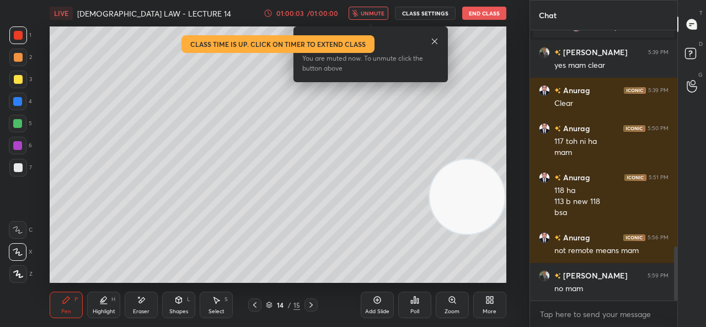
click at [475, 16] on button "End Class" at bounding box center [484, 13] width 44 height 13
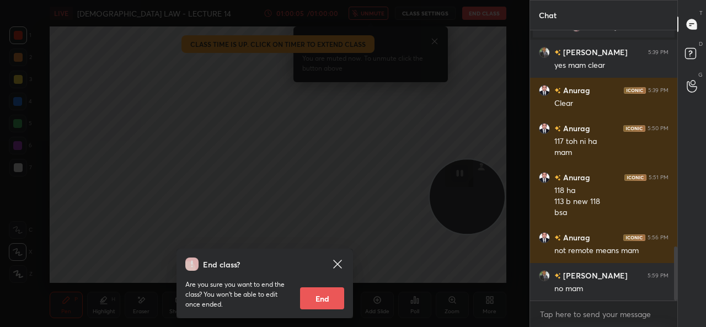
click at [320, 303] on button "End" at bounding box center [322, 298] width 44 height 22
type textarea "x"
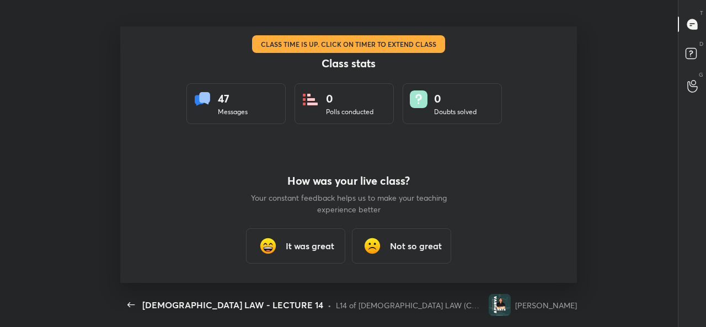
scroll to position [256, 697]
click at [334, 255] on div "It was great" at bounding box center [295, 245] width 99 height 35
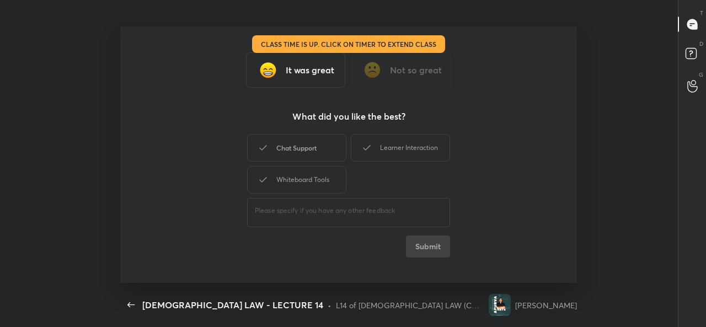
click at [283, 142] on div "Chat Support" at bounding box center [296, 148] width 99 height 28
click at [361, 142] on icon at bounding box center [366, 147] width 13 height 13
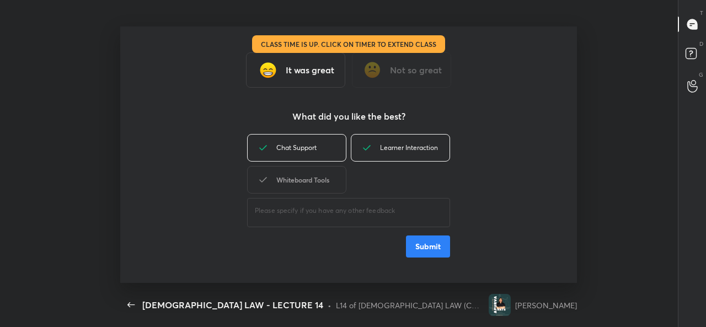
click at [307, 190] on div "Whiteboard Tools" at bounding box center [296, 180] width 99 height 28
click at [418, 241] on button "Submit" at bounding box center [428, 246] width 44 height 22
